Goal: Information Seeking & Learning: Learn about a topic

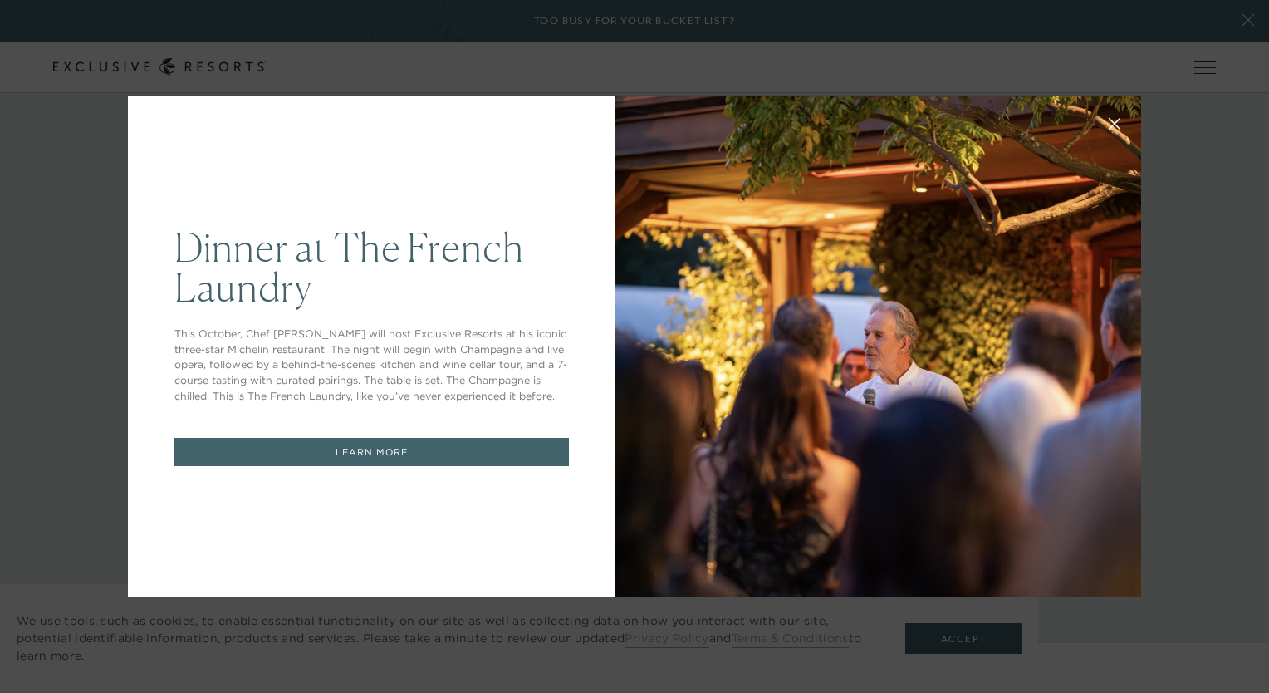
click at [1110, 125] on icon at bounding box center [1115, 124] width 12 height 12
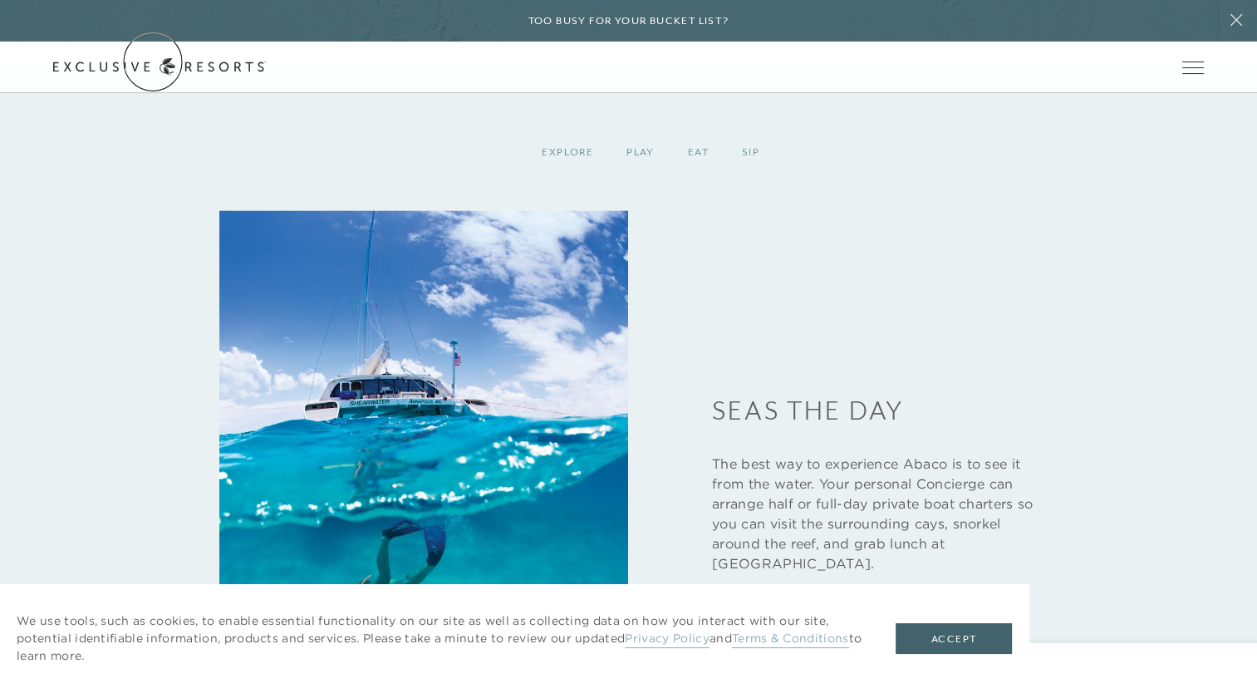
click at [0, 0] on link "Get Started" at bounding box center [0, 0] width 0 height 0
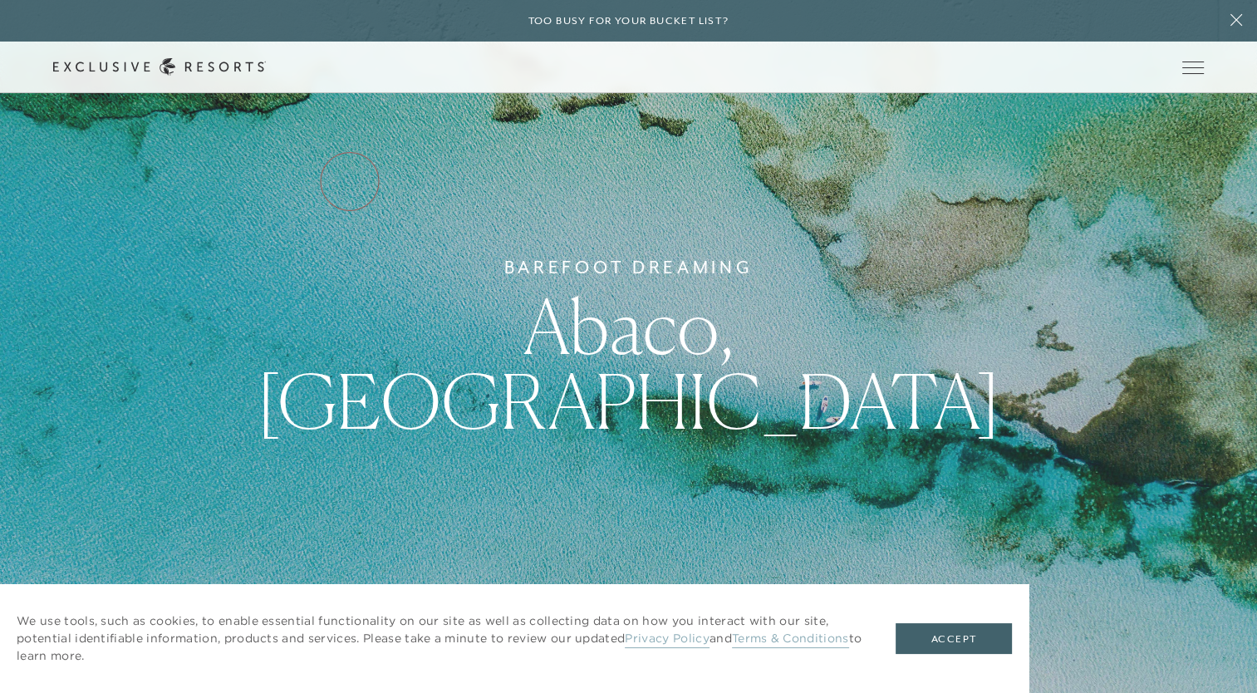
click at [0, 0] on link "Services & Standards" at bounding box center [0, 0] width 0 height 0
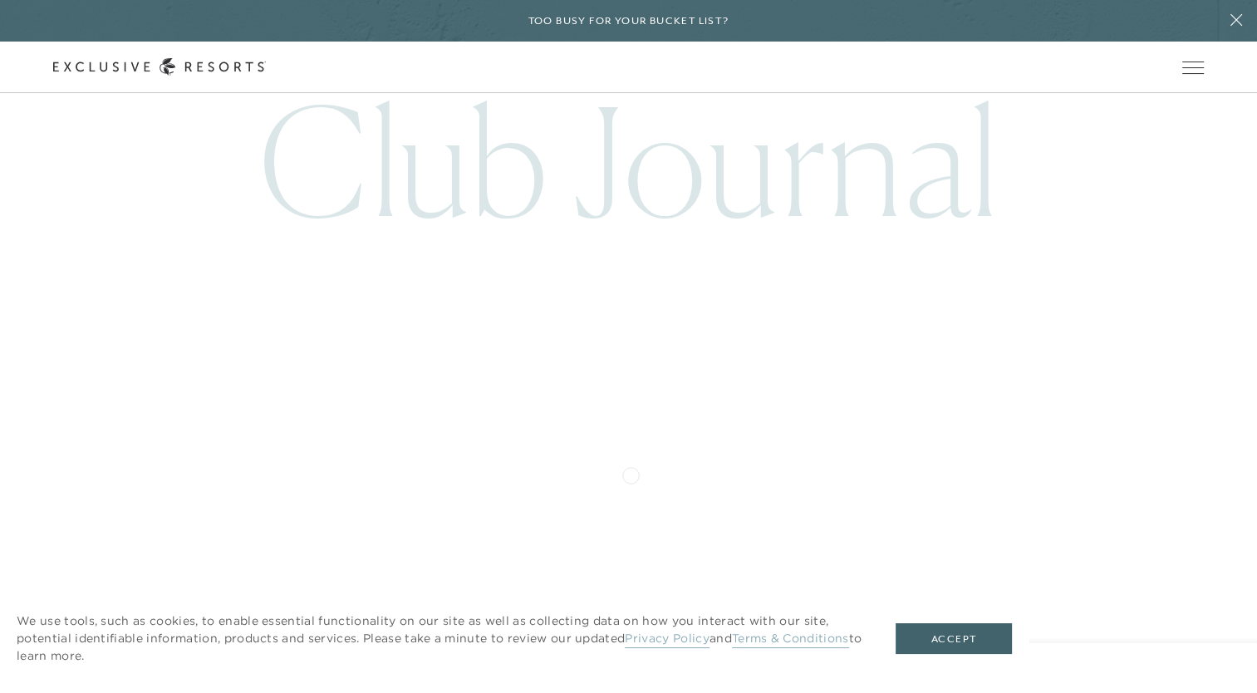
scroll to position [4423, 0]
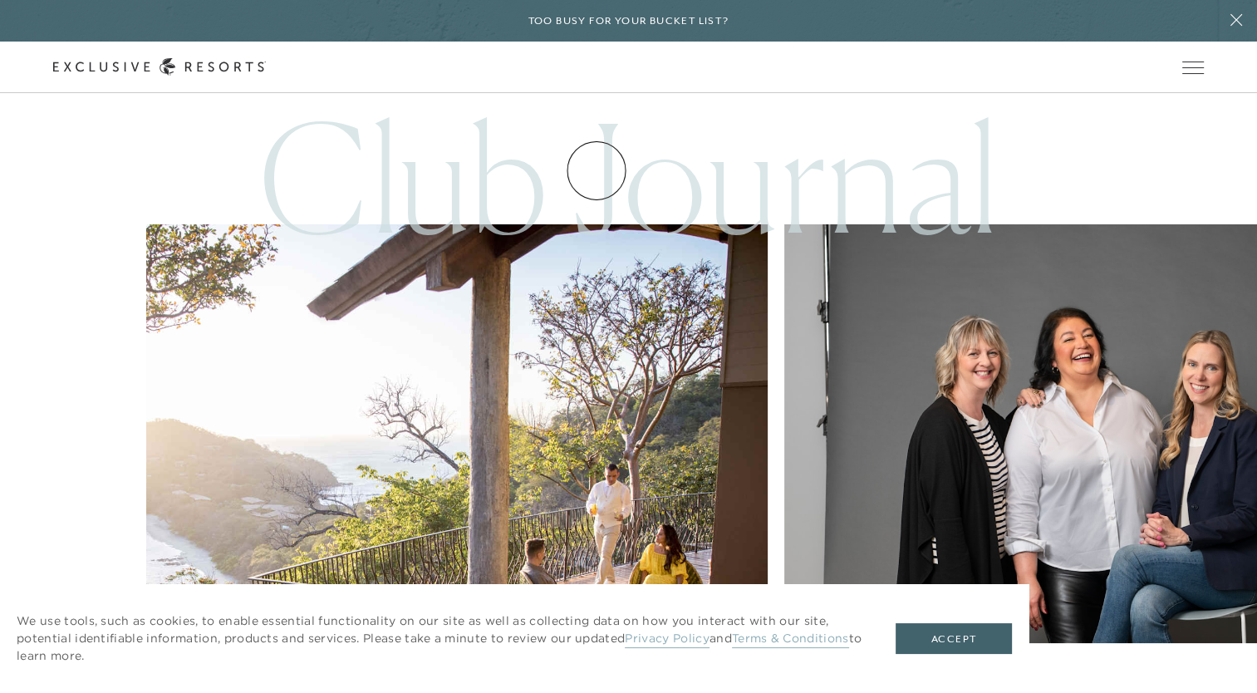
click at [0, 0] on link "How it works" at bounding box center [0, 0] width 0 height 0
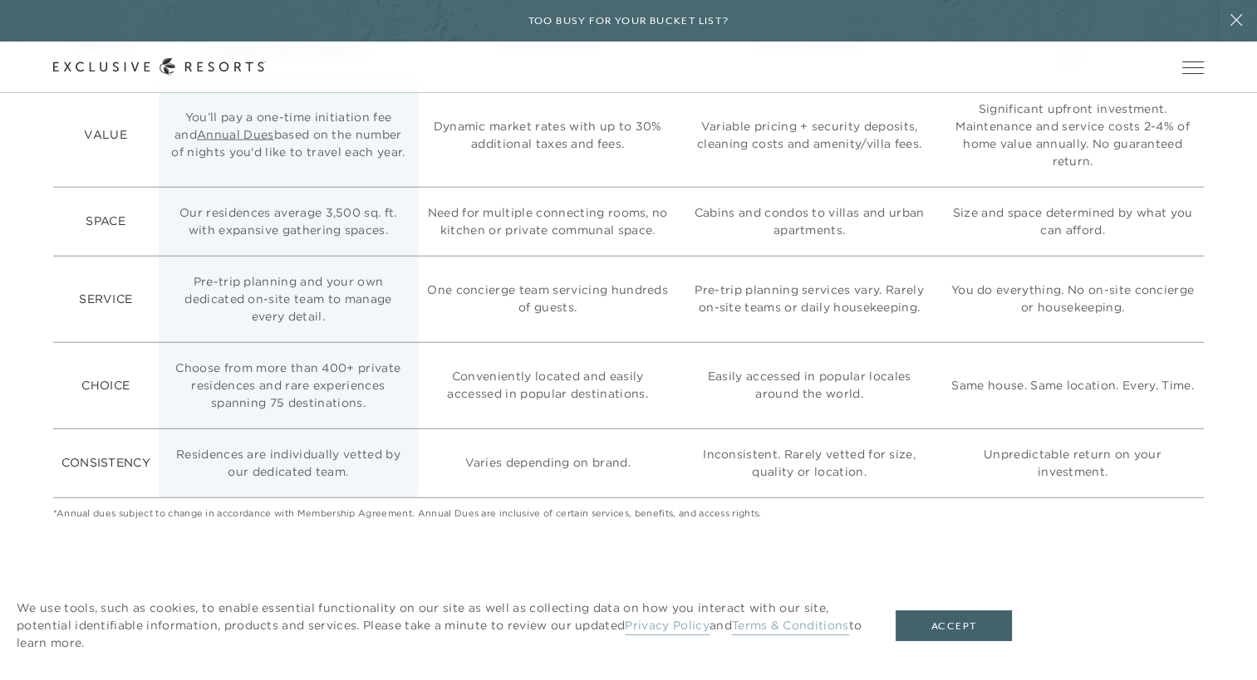
scroll to position [4428, 0]
click at [241, 140] on link "Annual Dues" at bounding box center [235, 132] width 77 height 15
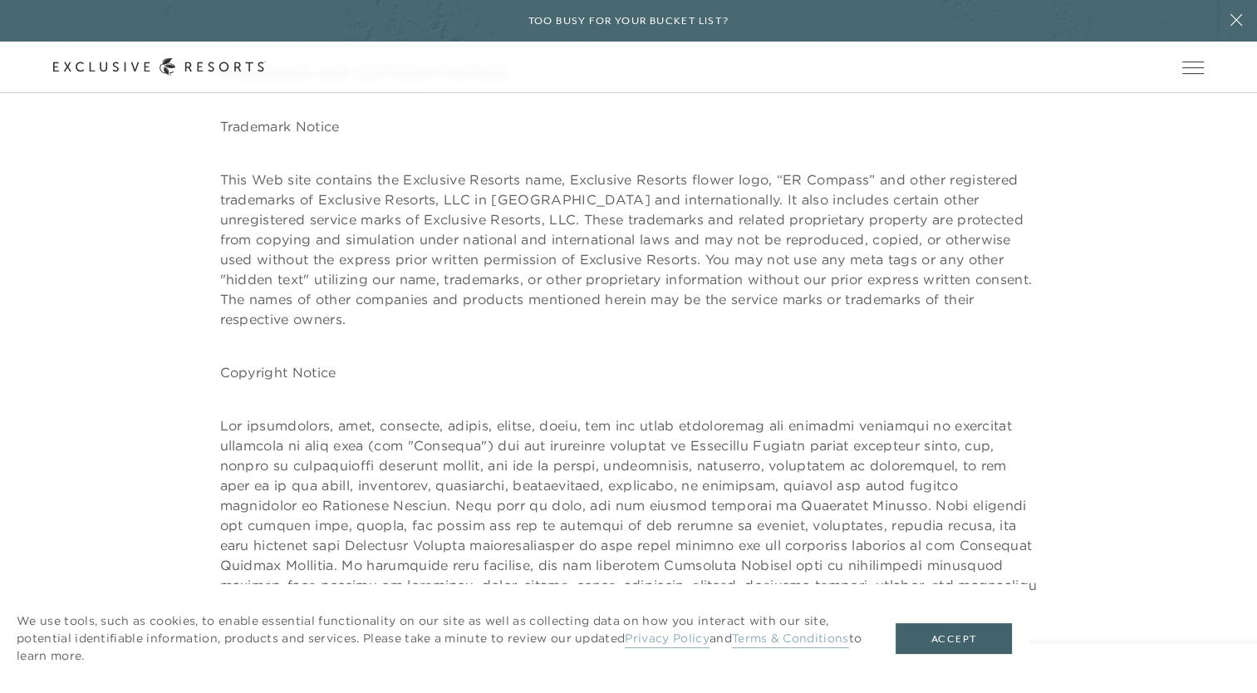
scroll to position [3511, 0]
